Goal: Information Seeking & Learning: Learn about a topic

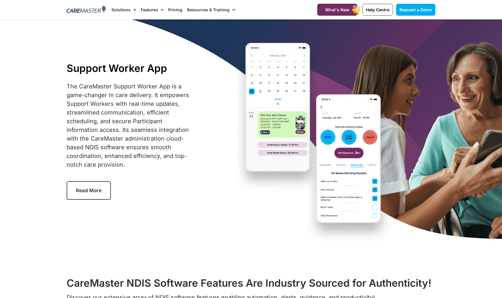
click at [178, 12] on link "Pricing" at bounding box center [175, 9] width 14 height 19
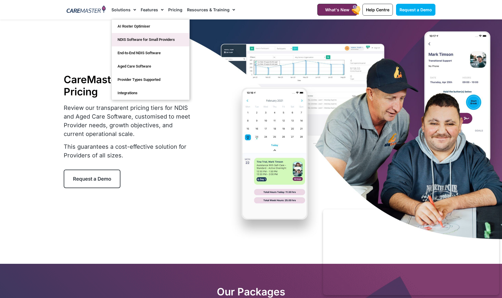
click at [136, 42] on link "NDIS Software for Small Providers" at bounding box center [151, 39] width 78 height 13
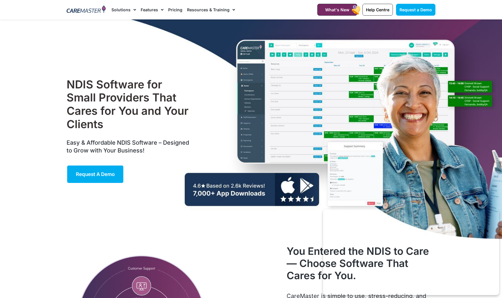
click at [176, 12] on link "Pricing" at bounding box center [175, 9] width 14 height 19
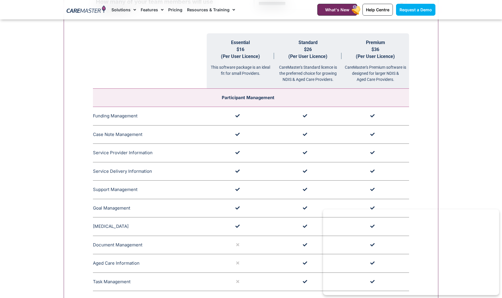
scroll to position [539, 0]
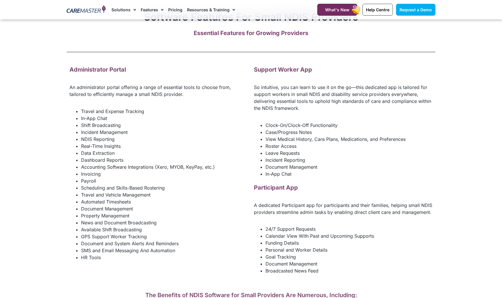
scroll to position [766, 0]
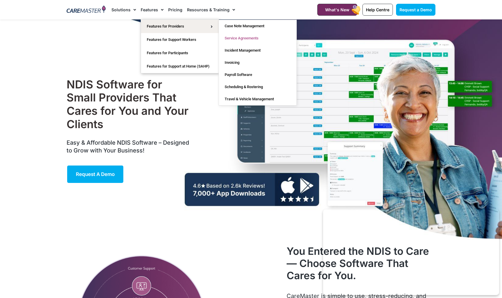
click at [250, 38] on link "Service Agreements" at bounding box center [258, 38] width 78 height 12
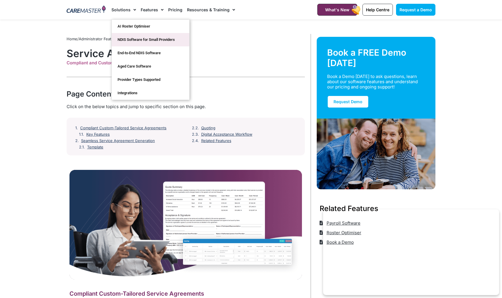
click at [131, 42] on link "NDIS Software for Small Providers" at bounding box center [151, 39] width 78 height 13
